Goal: Transaction & Acquisition: Purchase product/service

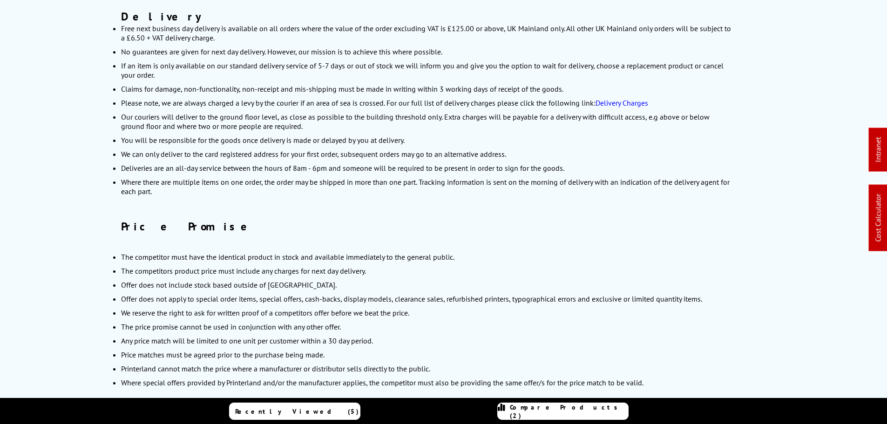
click at [639, 98] on link "Delivery Charges" at bounding box center [621, 102] width 53 height 9
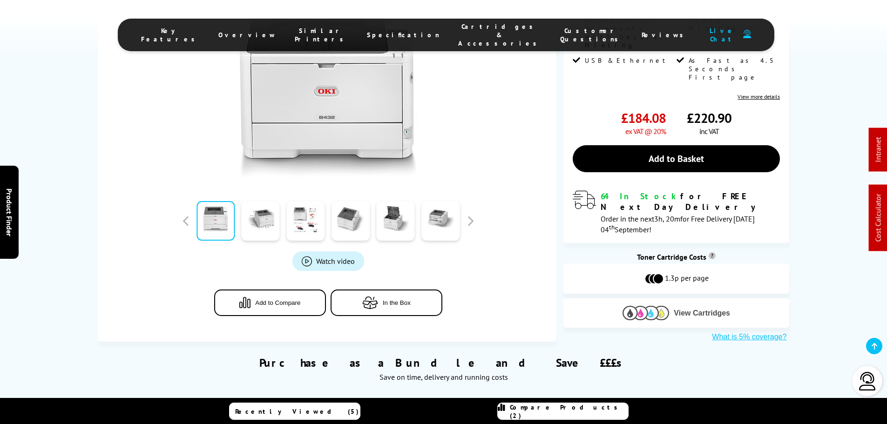
click at [645, 306] on img at bounding box center [645, 313] width 47 height 14
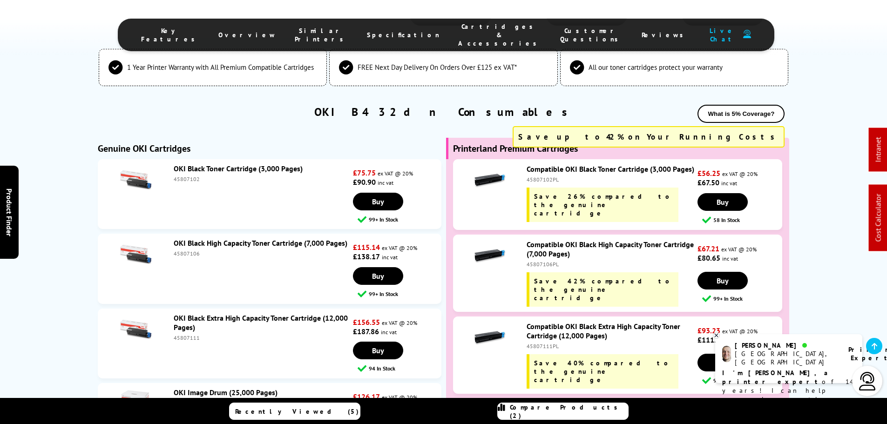
scroll to position [2495, 0]
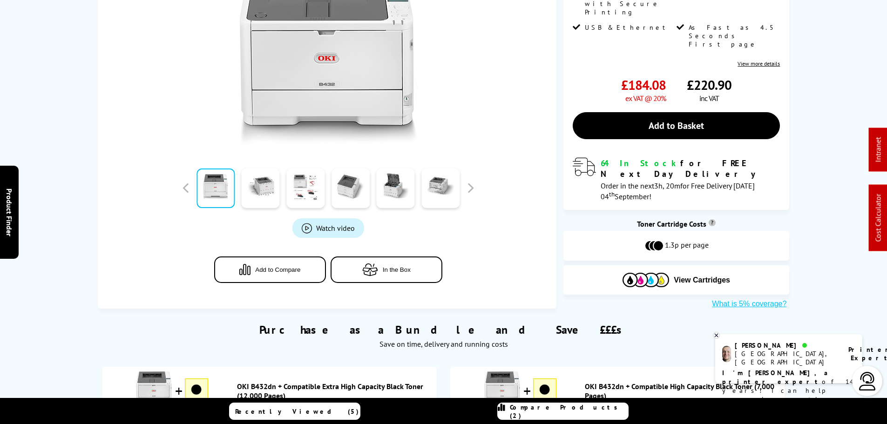
scroll to position [0, 0]
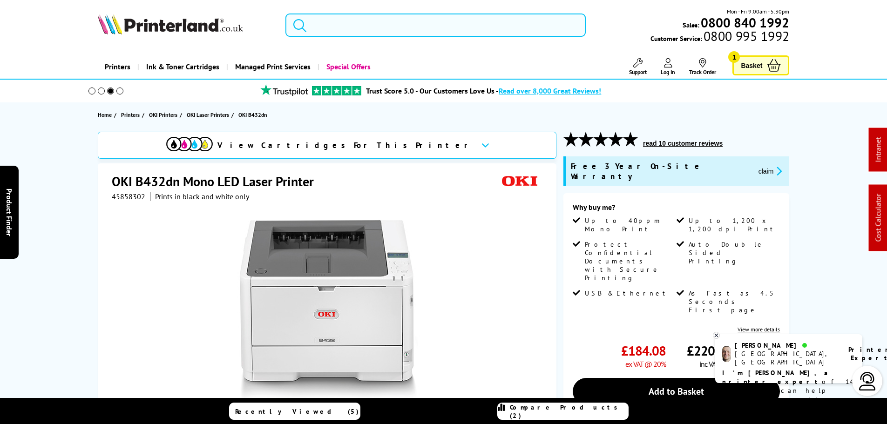
click at [438, 23] on input "search" at bounding box center [435, 24] width 300 height 23
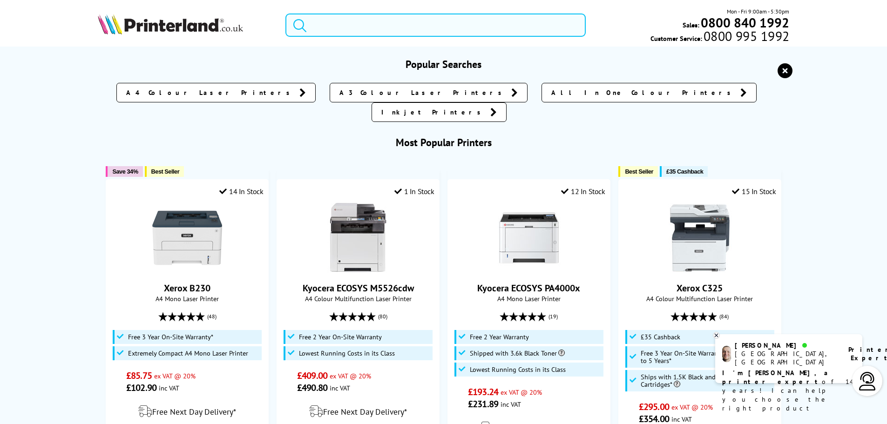
paste input "CF540A"
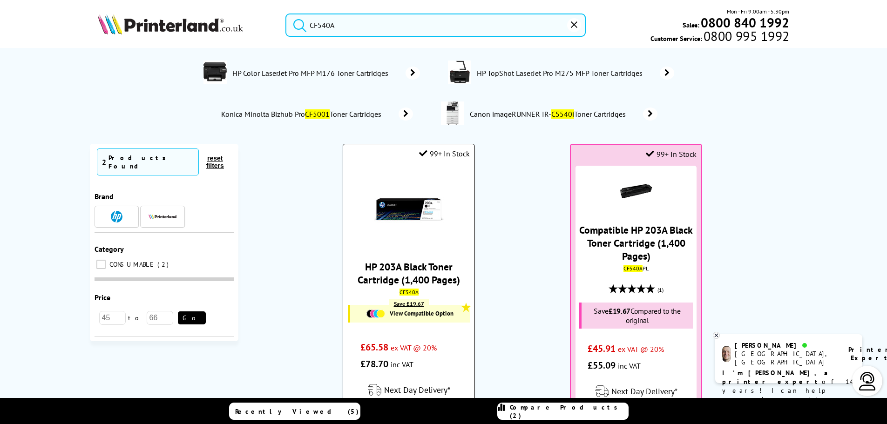
type input "CF540A"
drag, startPoint x: 413, startPoint y: 223, endPoint x: 426, endPoint y: 224, distance: 13.2
click at [413, 223] on img at bounding box center [409, 210] width 70 height 70
